Goal: Information Seeking & Learning: Learn about a topic

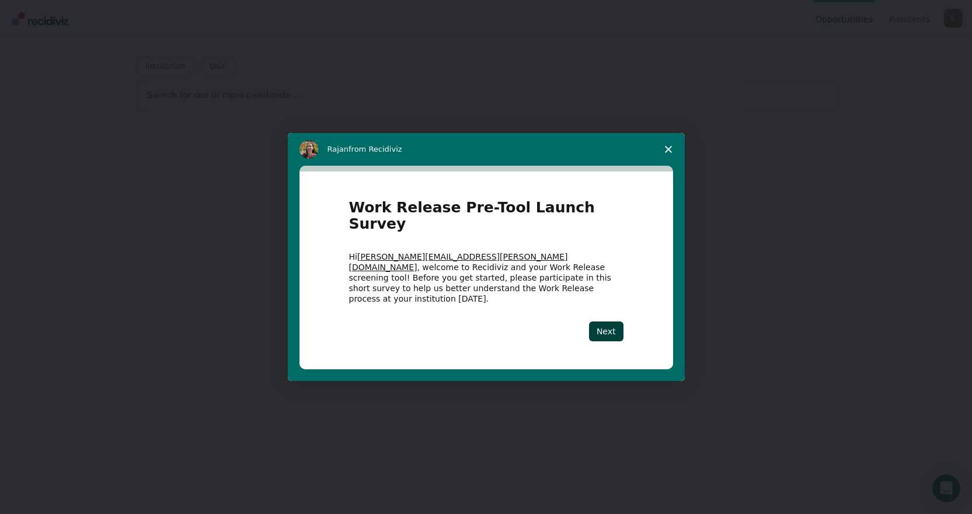
click at [670, 153] on icon "Close survey" at bounding box center [668, 149] width 7 height 7
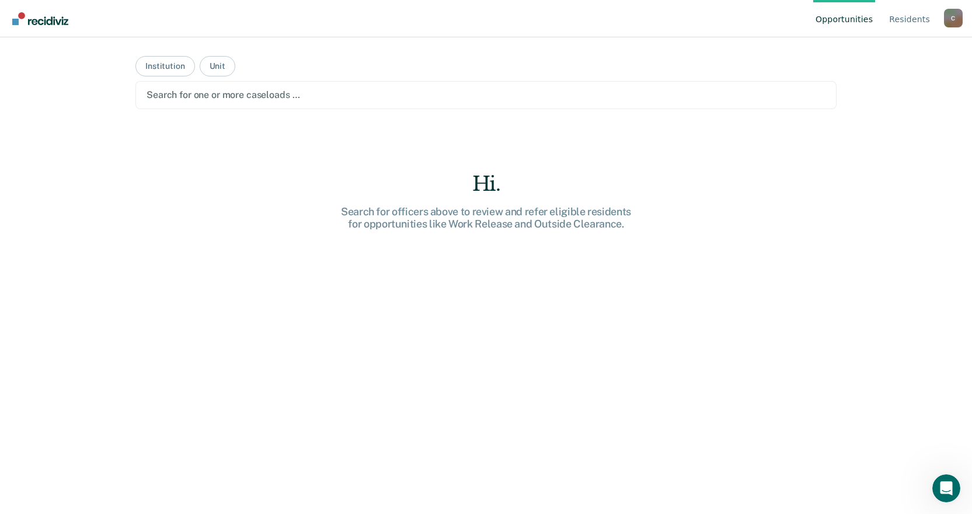
click at [952, 19] on div "C" at bounding box center [953, 18] width 19 height 19
click at [881, 72] on link "How it works" at bounding box center [905, 73] width 75 height 10
click at [471, 117] on main "Institution Unit Search for one or more caseloads … Hi. Search for officers abo…" at bounding box center [485, 261] width 729 height 449
